Goal: Task Accomplishment & Management: Use online tool/utility

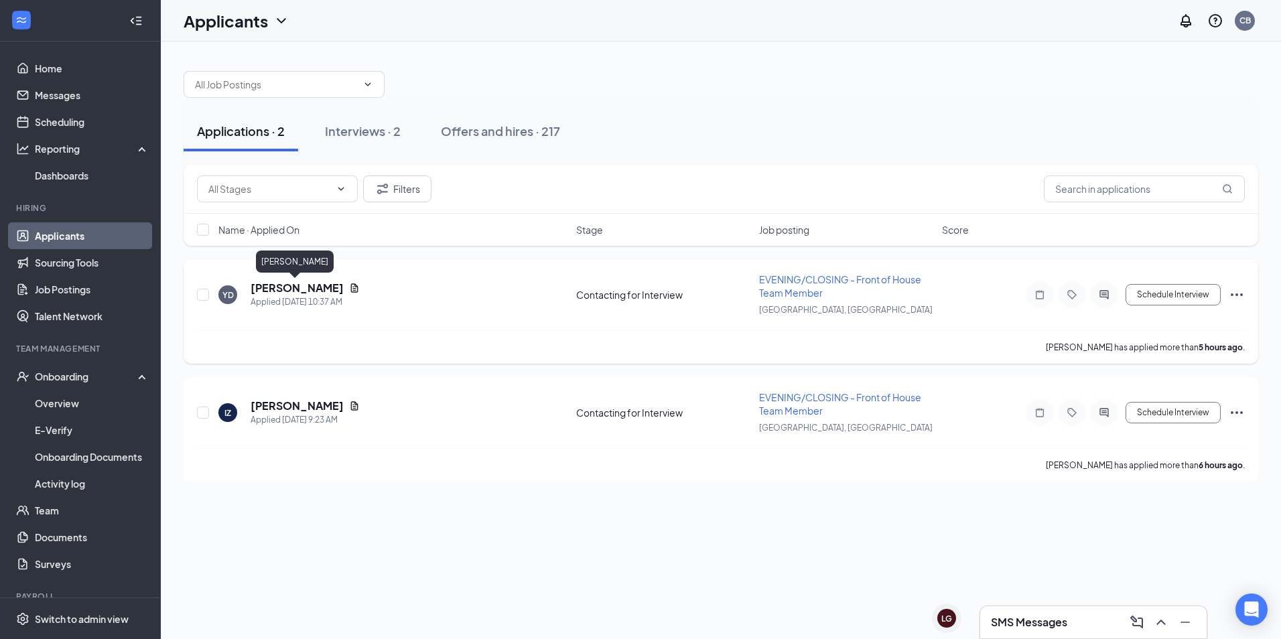
click at [298, 283] on h5 "[PERSON_NAME]" at bounding box center [297, 288] width 93 height 15
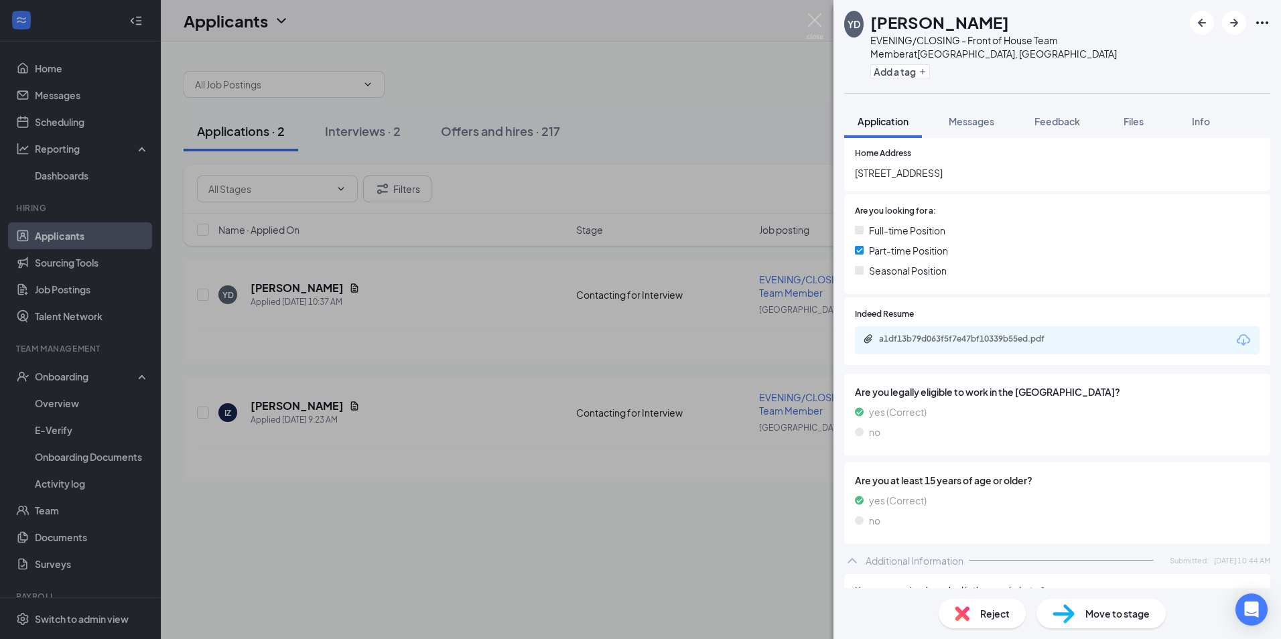
scroll to position [167, 0]
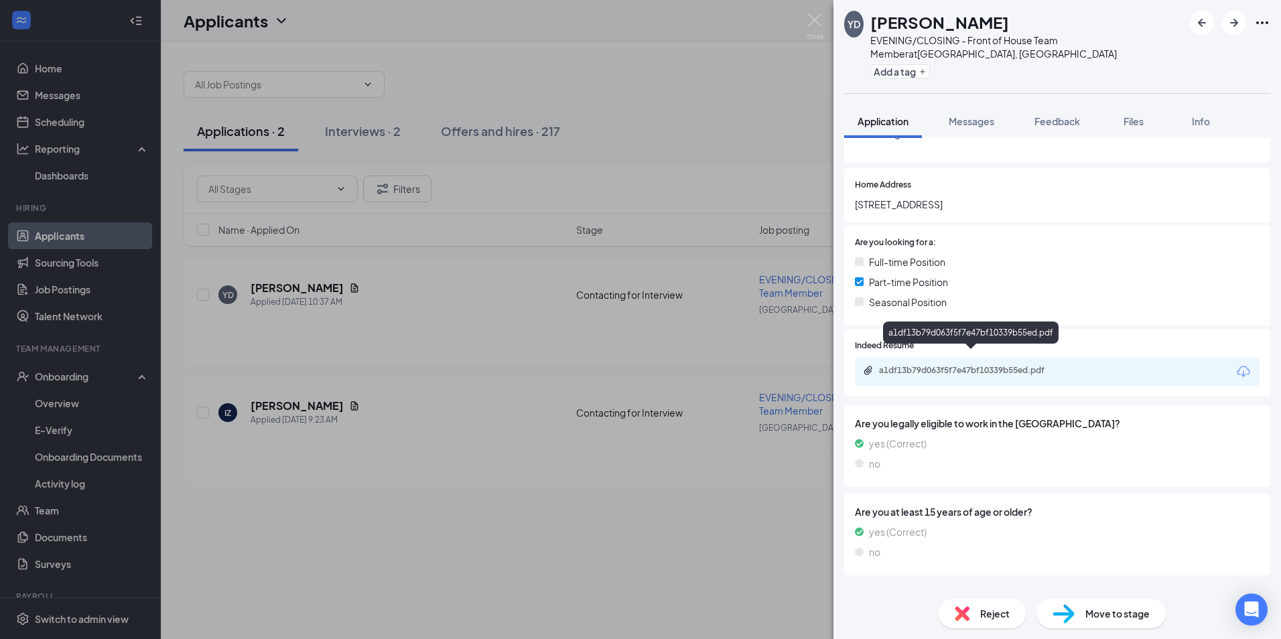
click at [949, 365] on div "a1df13b79d063f5f7e47bf10339b55ed.pdf" at bounding box center [973, 370] width 188 height 11
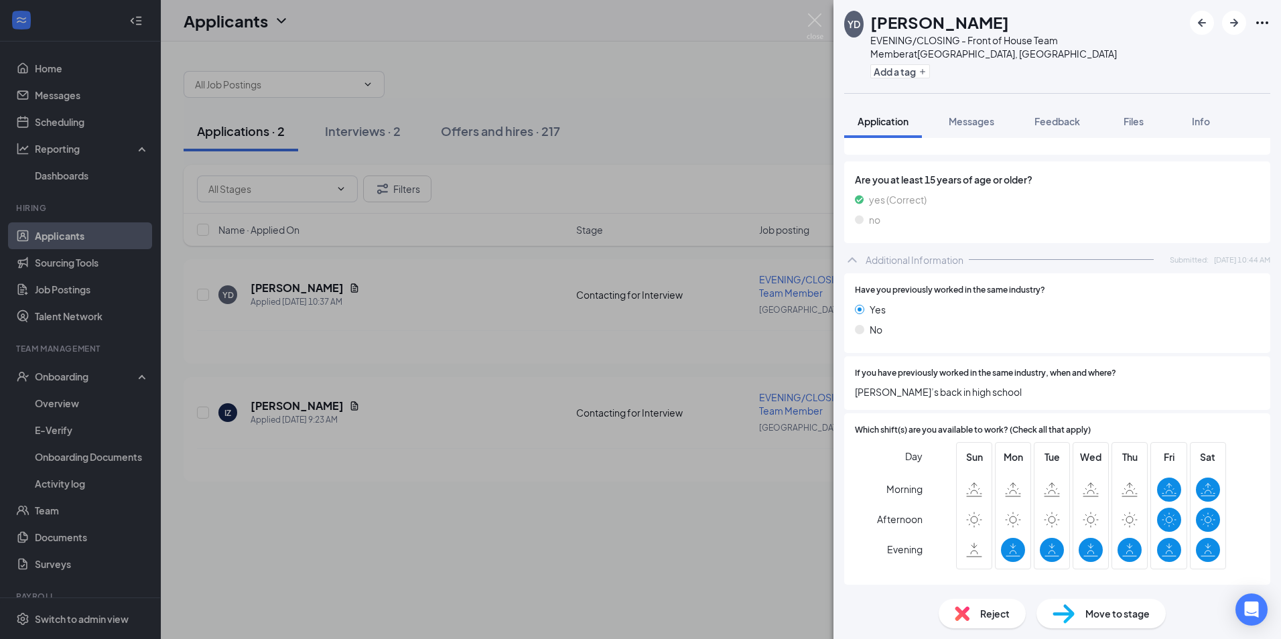
scroll to position [502, 0]
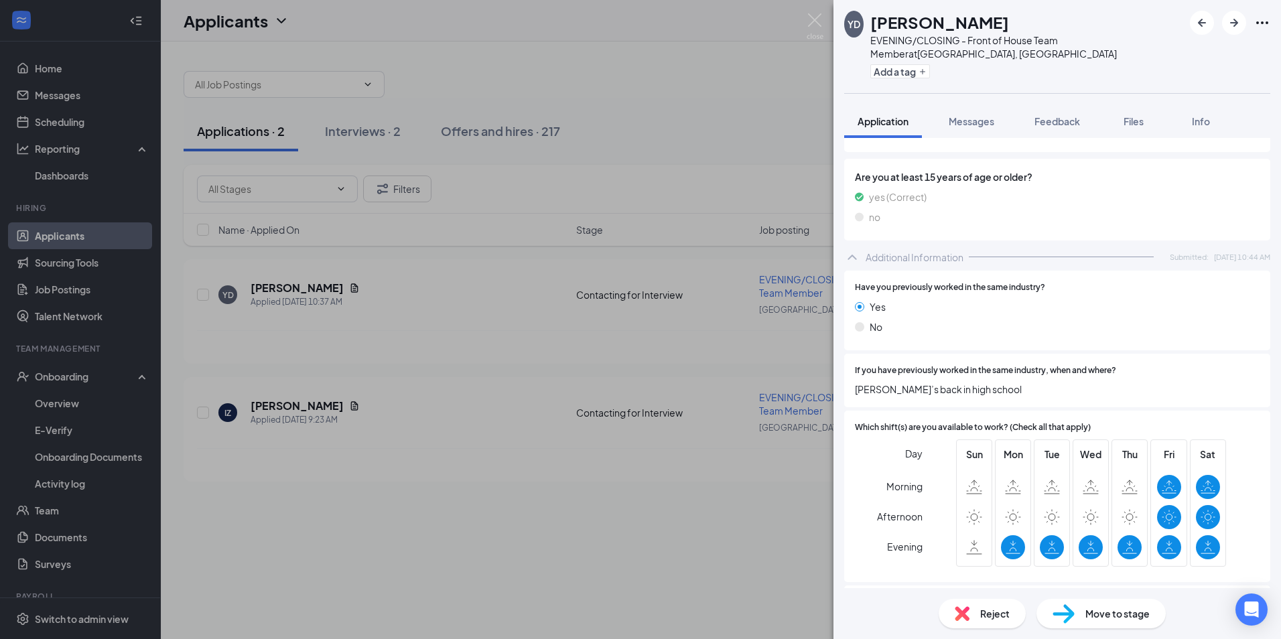
click at [736, 280] on div "YD [PERSON_NAME] EVENING/CLOSING - Front of House Team Member at [GEOGRAPHIC_DA…" at bounding box center [640, 319] width 1281 height 639
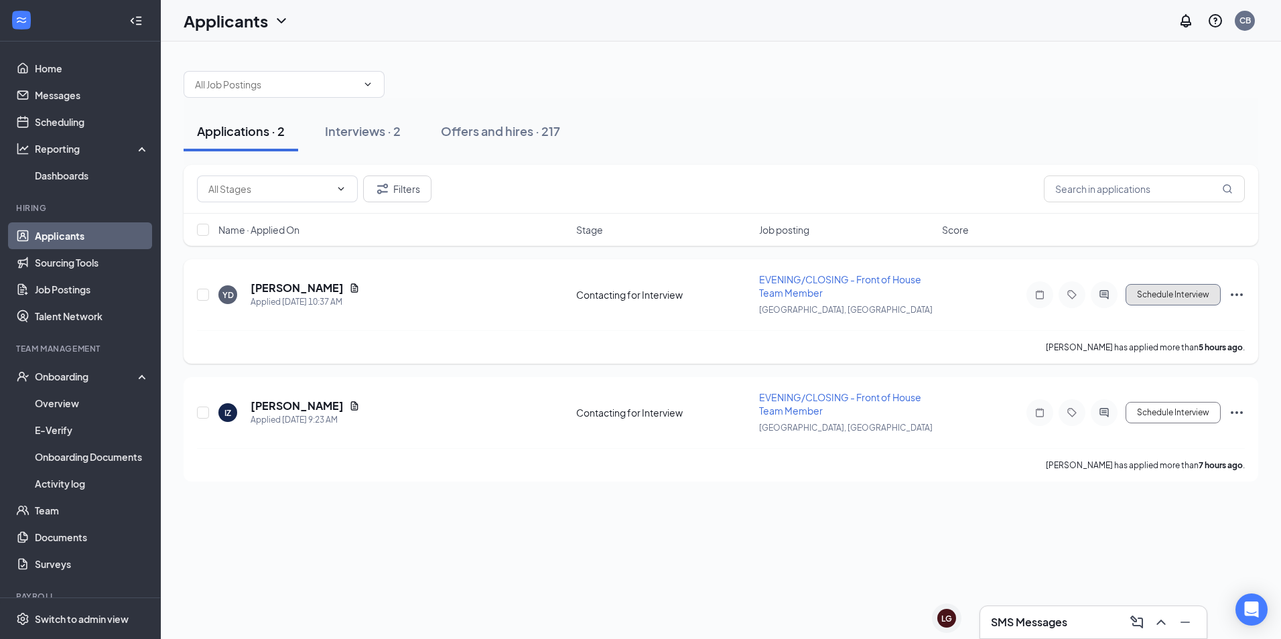
click at [1158, 287] on button "Schedule Interview" at bounding box center [1172, 294] width 95 height 21
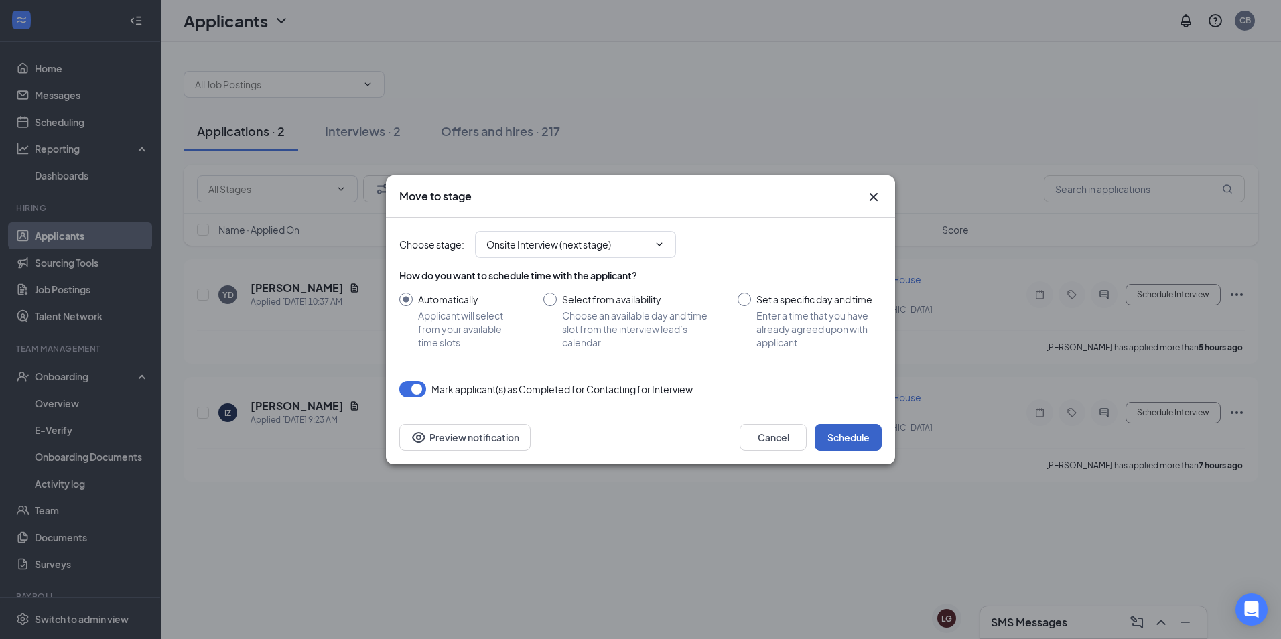
click at [853, 431] on button "Schedule" at bounding box center [848, 437] width 67 height 27
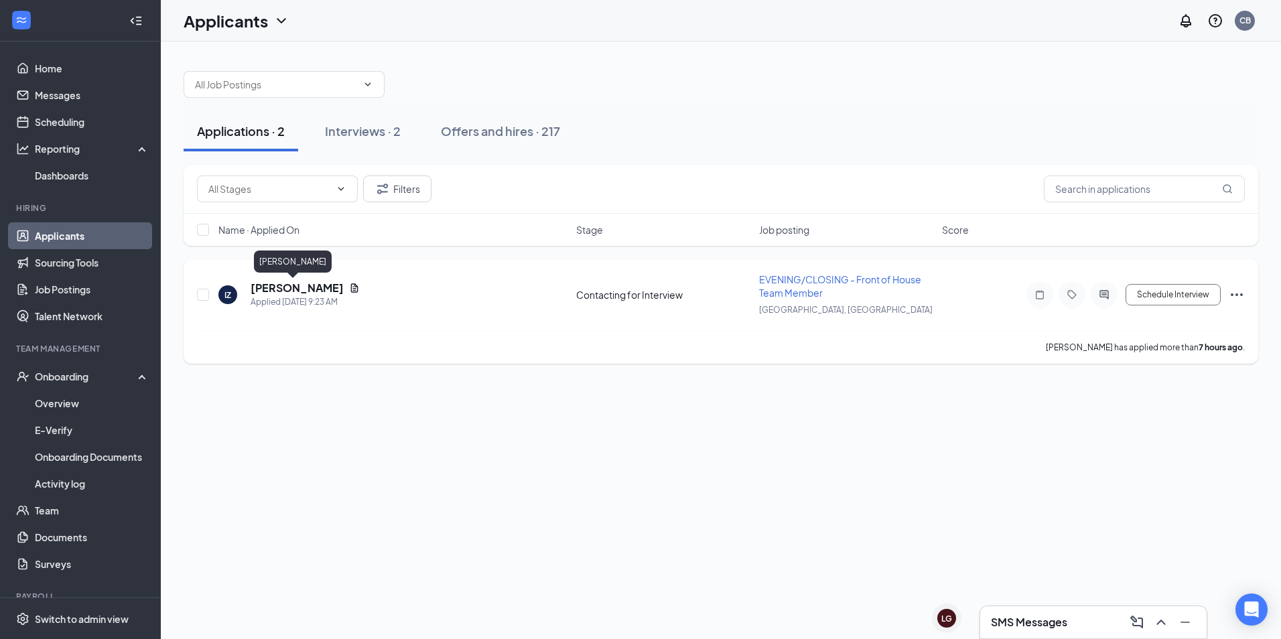
click at [275, 285] on h5 "[PERSON_NAME]" at bounding box center [297, 288] width 93 height 15
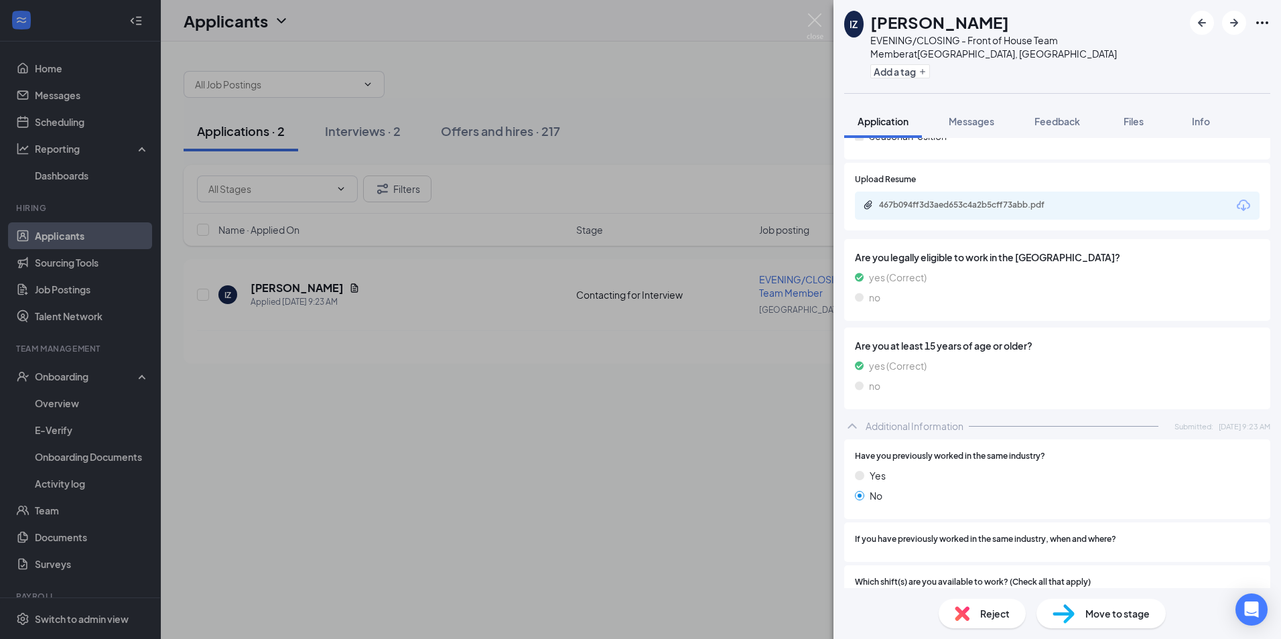
scroll to position [219, 0]
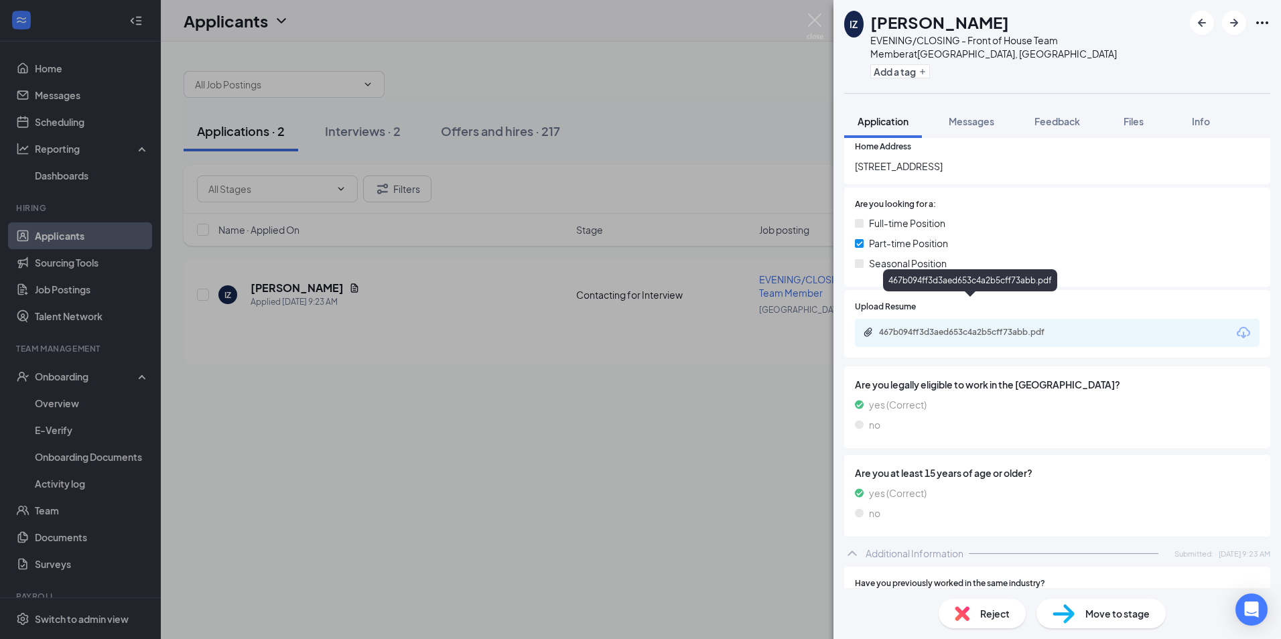
click at [909, 327] on div "467b094ff3d3aed653c4a2b5cff73abb.pdf" at bounding box center [973, 332] width 188 height 11
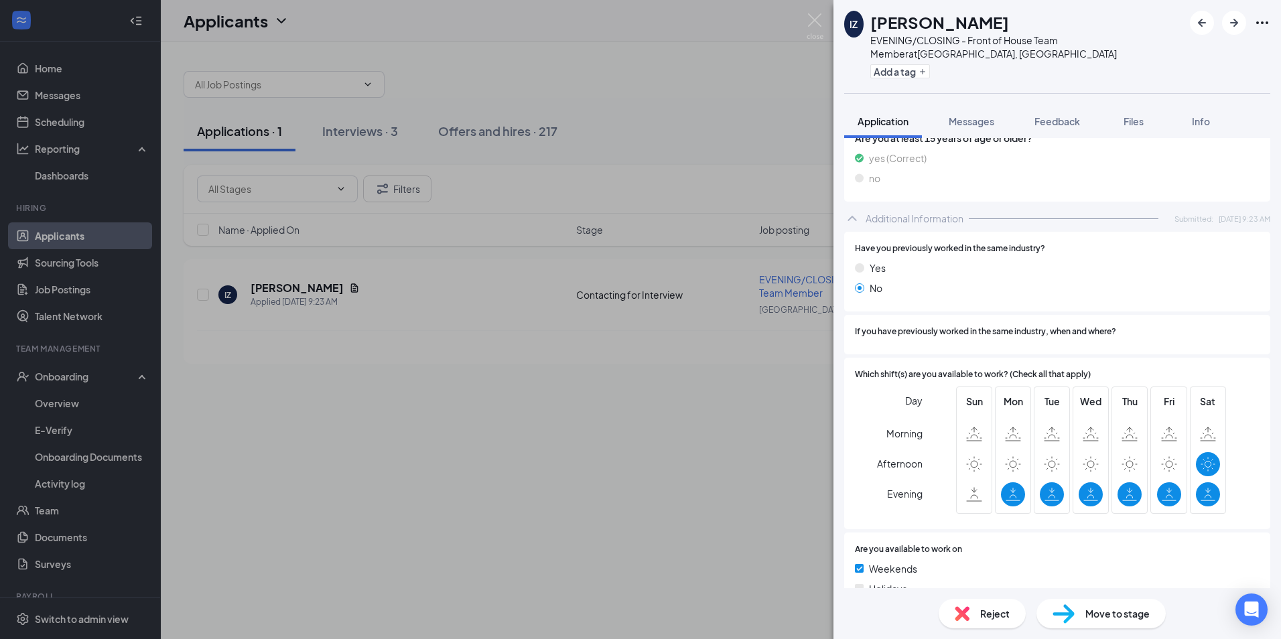
scroll to position [549, 0]
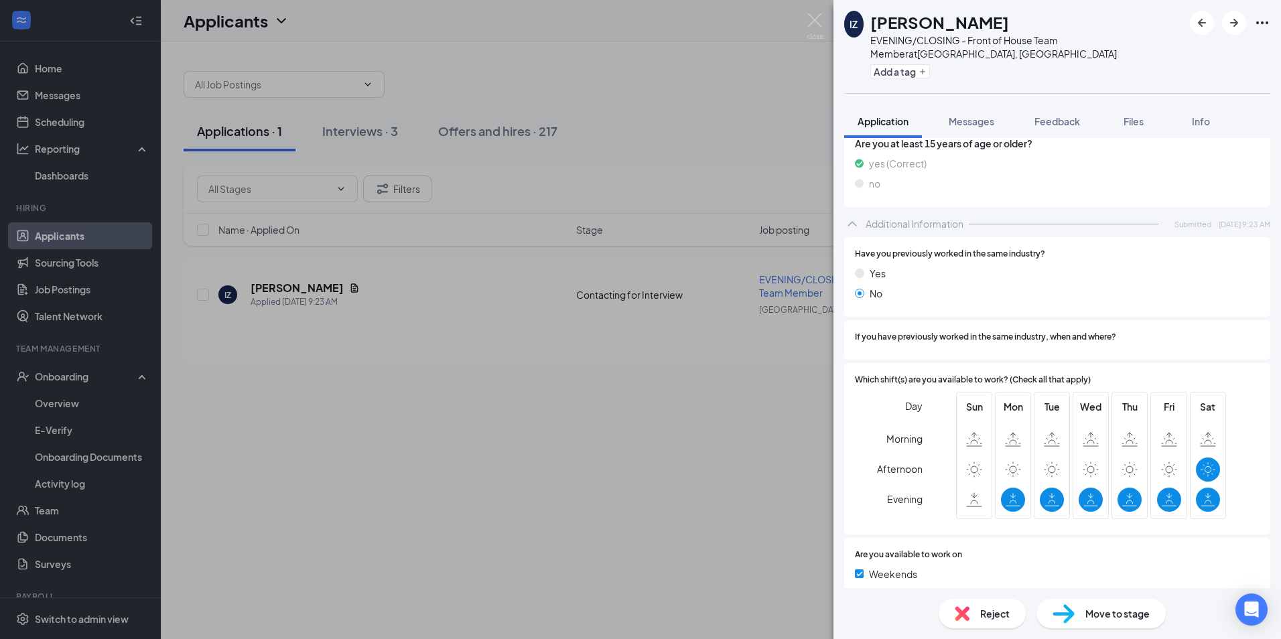
drag, startPoint x: 520, startPoint y: 391, endPoint x: 632, endPoint y: 22, distance: 385.1
click at [520, 390] on div "IZ [PERSON_NAME] EVENING/CLOSING - Front of House Team Member at [GEOGRAPHIC_DA…" at bounding box center [640, 319] width 1281 height 639
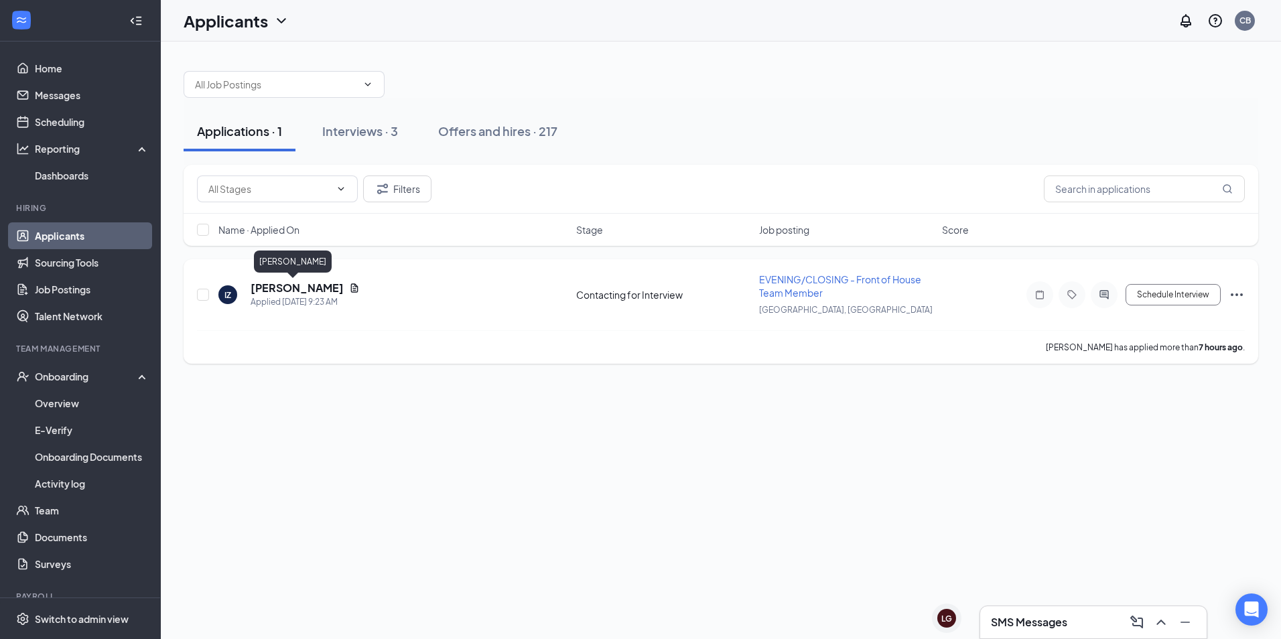
click at [275, 286] on h5 "[PERSON_NAME]" at bounding box center [297, 288] width 93 height 15
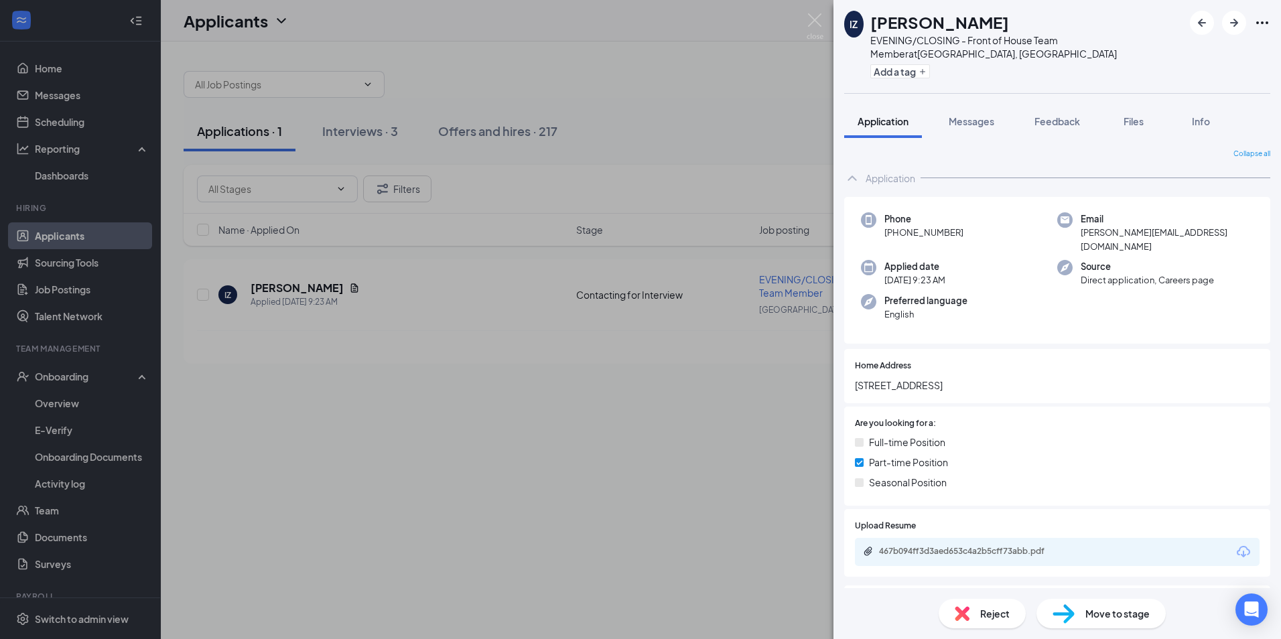
click at [618, 395] on div "IZ [PERSON_NAME] EVENING/CLOSING - Front of House Team Member at [GEOGRAPHIC_DA…" at bounding box center [640, 319] width 1281 height 639
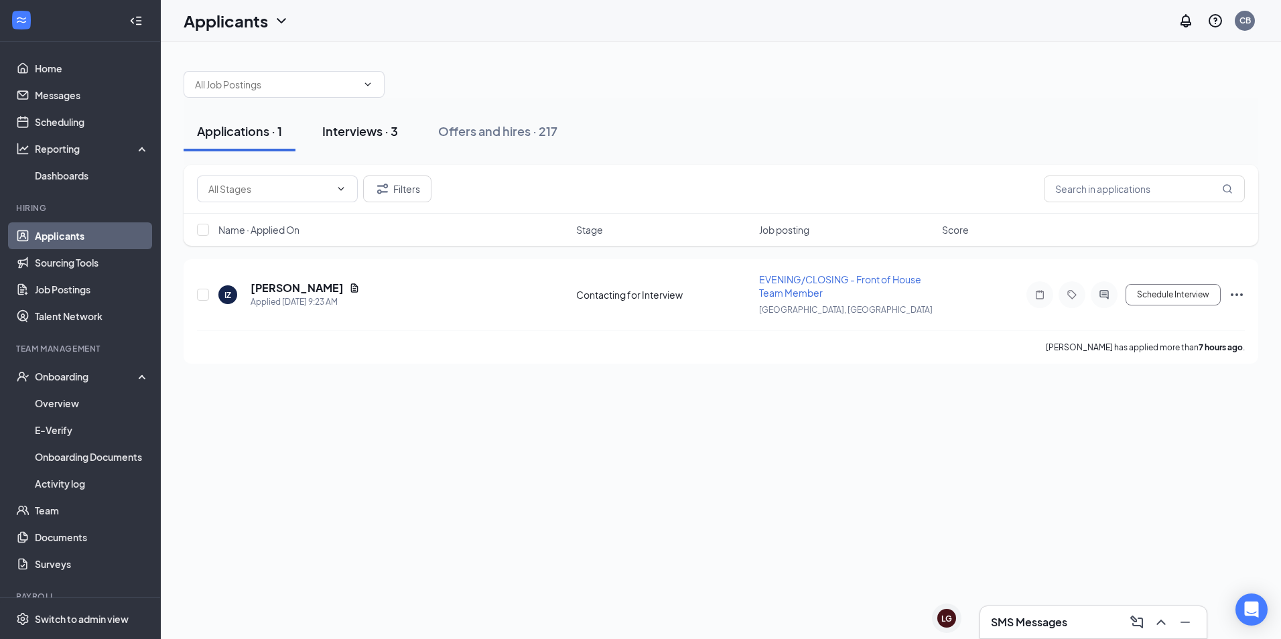
click at [364, 129] on div "Interviews · 3" at bounding box center [360, 131] width 76 height 17
